Goal: Task Accomplishment & Management: Use online tool/utility

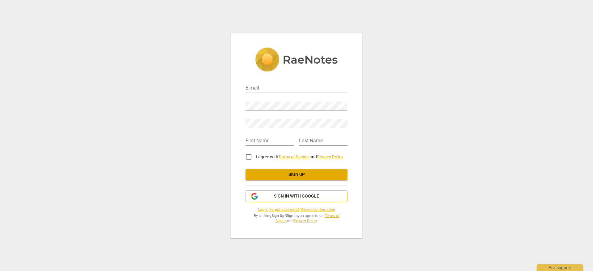
click at [293, 193] on button "Sign in with Google" at bounding box center [297, 197] width 102 height 12
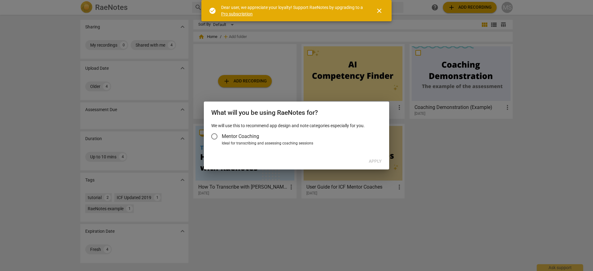
click at [249, 136] on span "Mentor Coaching" at bounding box center [240, 136] width 37 height 7
click at [222, 136] on input "Mentor Coaching" at bounding box center [214, 136] width 15 height 15
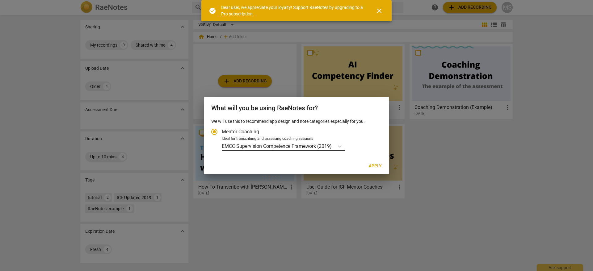
click at [285, 146] on p "EMCC Supervision Competence Framework (2019)" at bounding box center [277, 146] width 110 height 7
click at [0, 0] on input "Ideal for transcribing and assessing coaching sessions EMCC Supervision Compete…" at bounding box center [0, 0] width 0 height 0
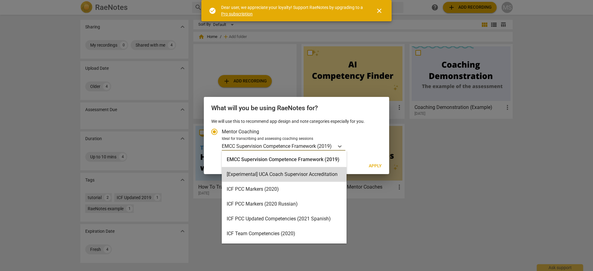
click at [374, 157] on div "We will use this to recommend app design and note categories especially for you…" at bounding box center [296, 138] width 185 height 40
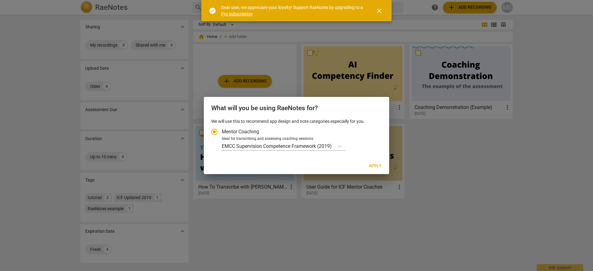
click at [375, 164] on span "Apply" at bounding box center [375, 166] width 13 height 6
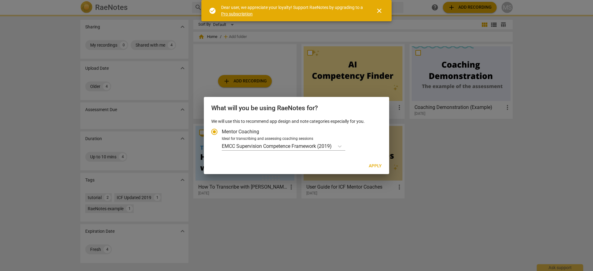
radio input "false"
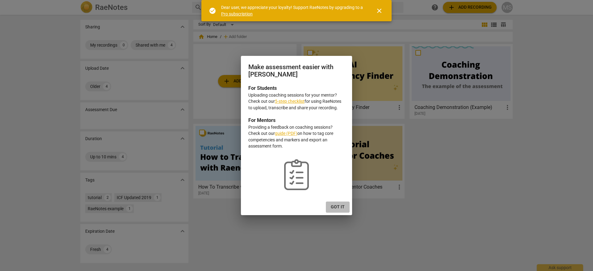
click at [331, 205] on button "Got it" at bounding box center [338, 207] width 24 height 11
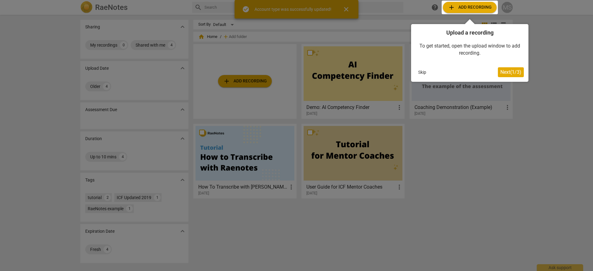
click at [253, 87] on div at bounding box center [296, 135] width 593 height 271
click at [418, 72] on button "Skip" at bounding box center [422, 72] width 13 height 9
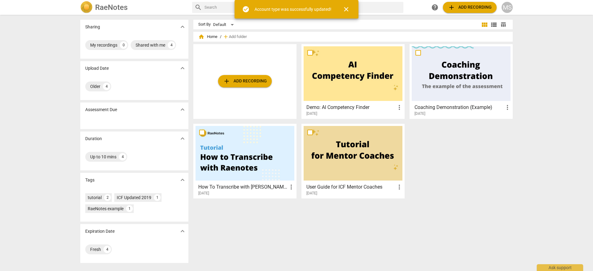
click at [245, 78] on span "add Add recording" at bounding box center [245, 81] width 44 height 7
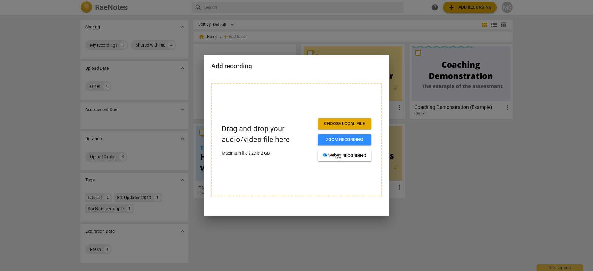
click at [266, 135] on p "Drag and drop your audio/video file here" at bounding box center [267, 135] width 91 height 22
